Goal: Information Seeking & Learning: Find specific fact

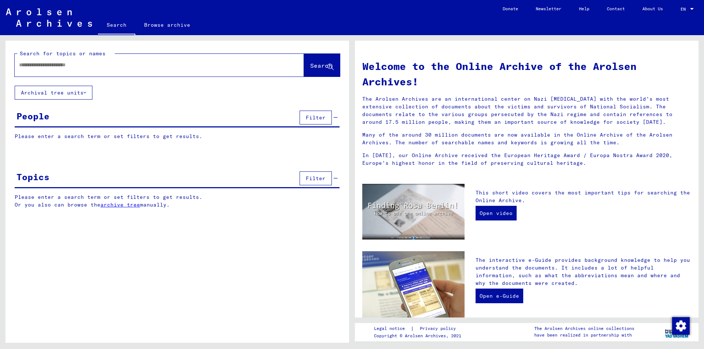
click at [56, 65] on input "text" at bounding box center [150, 65] width 263 height 8
type input "**********"
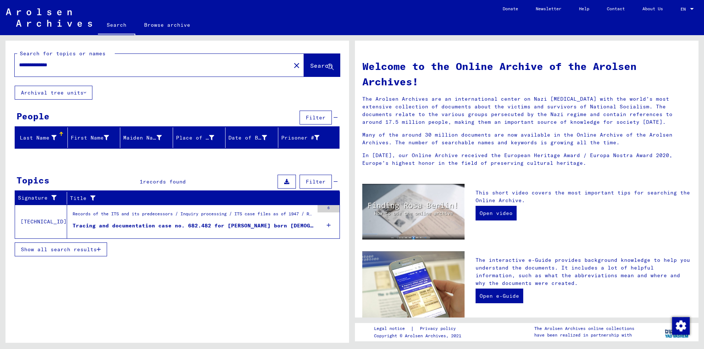
click at [272, 227] on div "Tracing and documentation case no. 682.482 for AKSEL, HENDEL born 10.04.1884" at bounding box center [193, 226] width 241 height 8
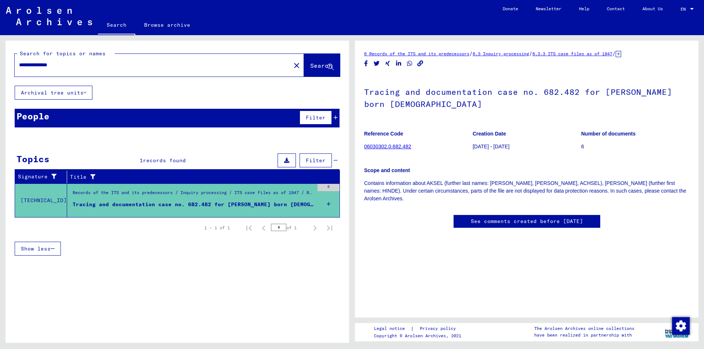
click at [328, 201] on icon at bounding box center [329, 204] width 4 height 26
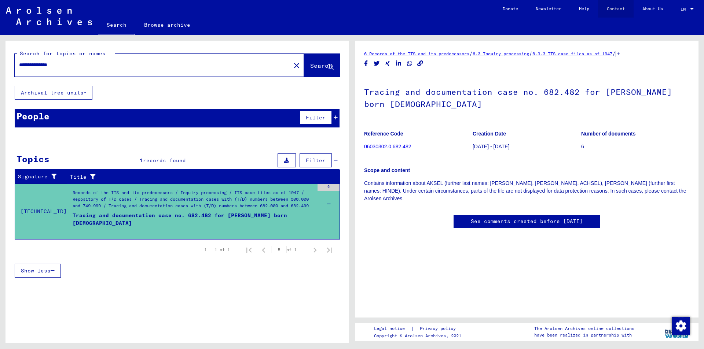
click at [613, 8] on link "Contact" at bounding box center [616, 9] width 36 height 18
drag, startPoint x: 364, startPoint y: 90, endPoint x: 454, endPoint y: 101, distance: 90.5
click at [454, 101] on h1 "Tracing and documentation case no. 682.482 for AKSEL, HENDEL born 10.04.1884" at bounding box center [526, 97] width 325 height 44
copy h1 "Tracing and documentation case no. 682.482 for AKSEL, HENDEL born 10.04.1884"
click at [619, 10] on link "Contact" at bounding box center [616, 9] width 36 height 18
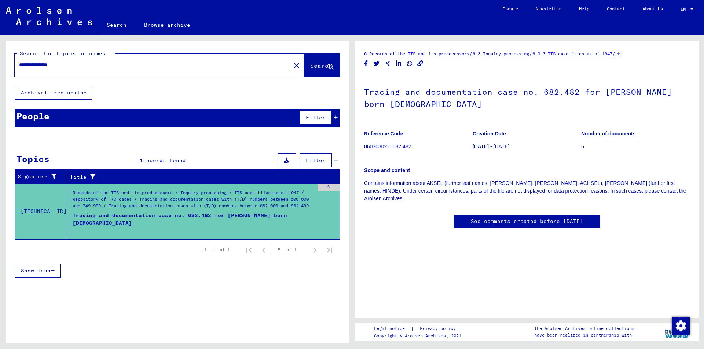
copy h1 "Tracing and documentation case no. 682.482 for AKSEL, HENDEL born 10.04.1884"
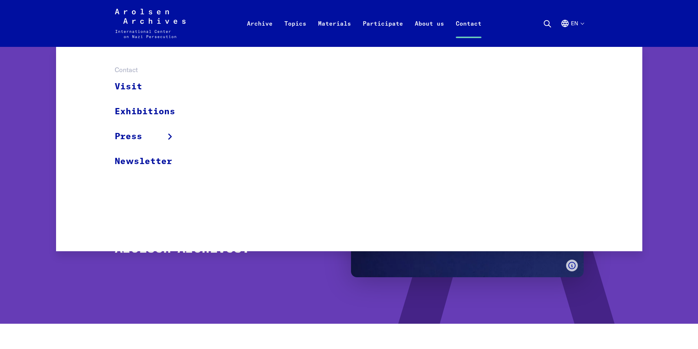
click at [466, 24] on link "Contact" at bounding box center [468, 32] width 37 height 29
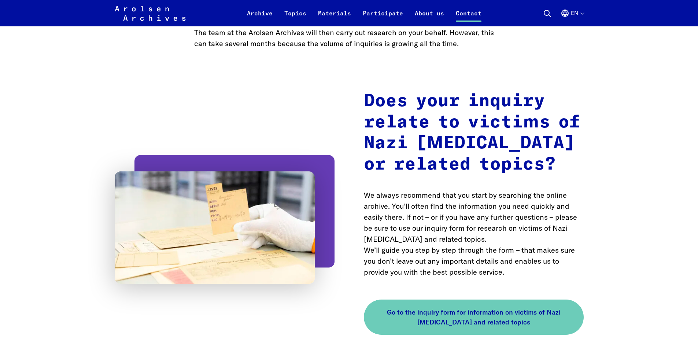
scroll to position [1356, 0]
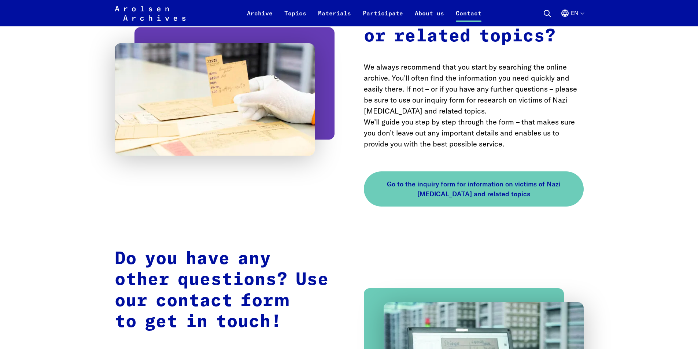
scroll to position [1246, 0]
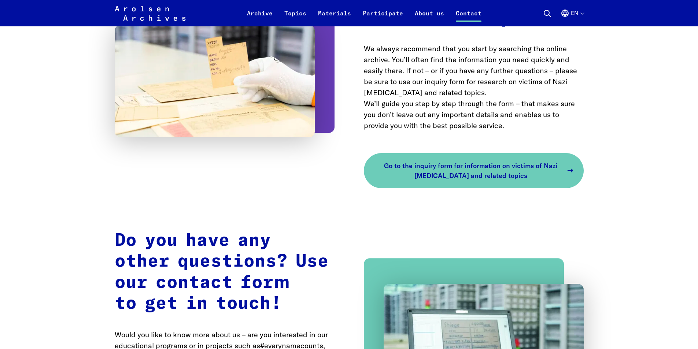
click at [466, 161] on span "Go to the inquiry form for information on victims of Nazi [MEDICAL_DATA] and re…" at bounding box center [471, 171] width 185 height 20
